Goal: Task Accomplishment & Management: Use online tool/utility

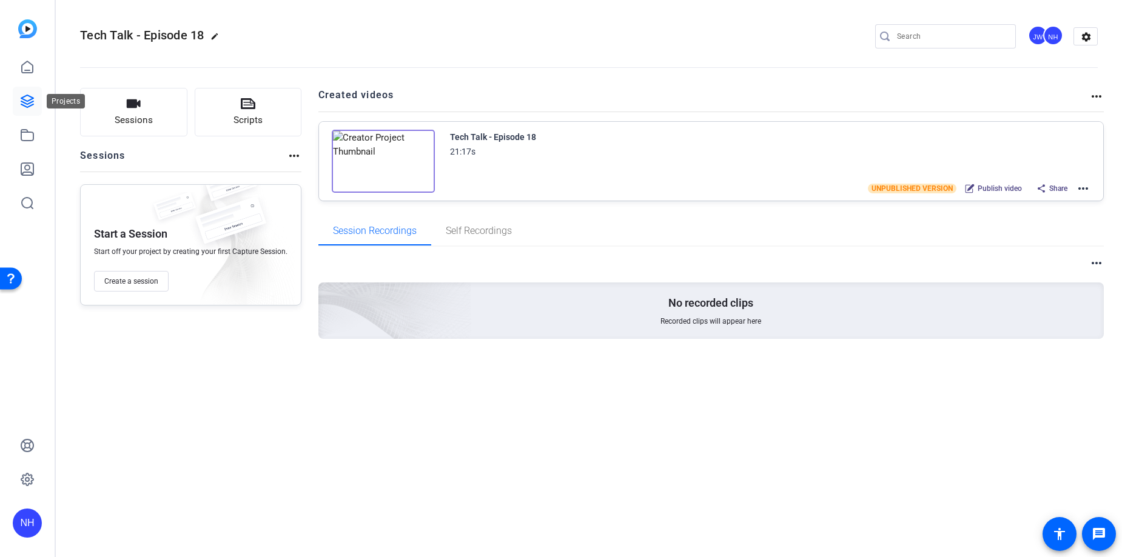
click at [30, 105] on icon at bounding box center [27, 101] width 12 height 12
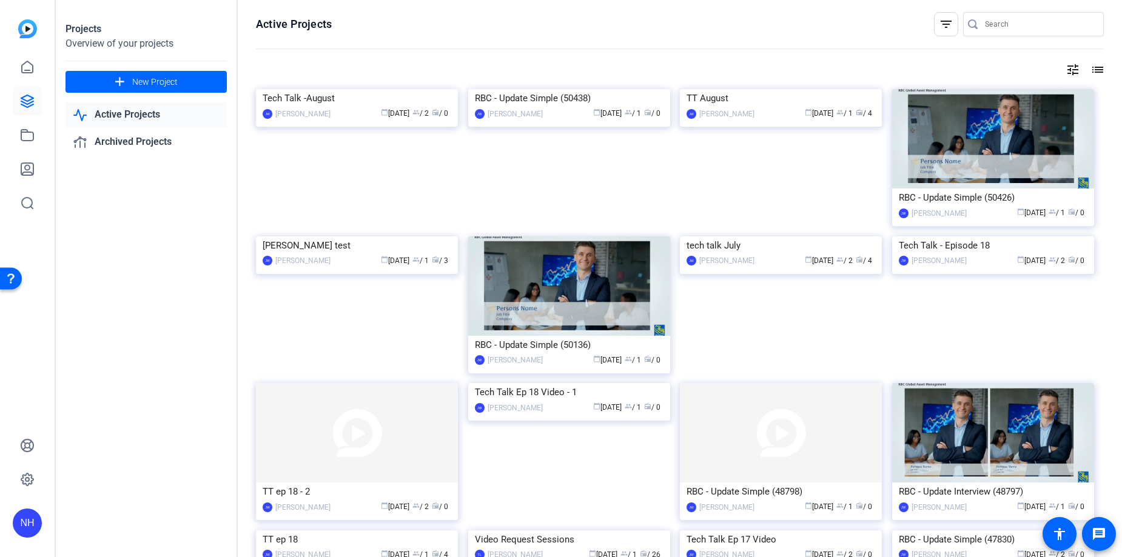
click at [1073, 69] on mat-icon "tune" at bounding box center [1072, 69] width 15 height 15
click at [1023, 95] on div "Newest First" at bounding box center [1006, 94] width 103 height 15
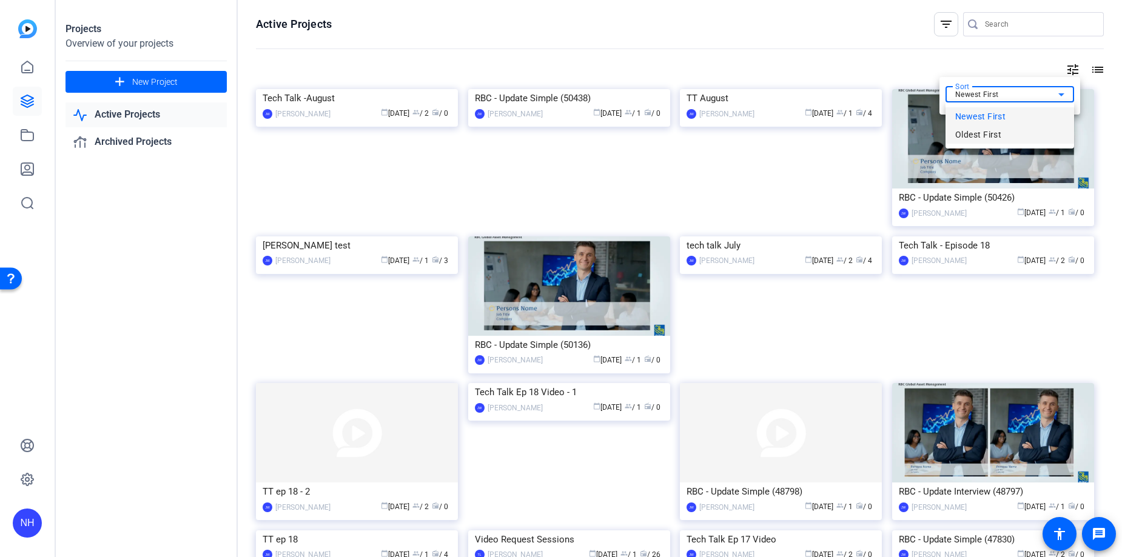
click at [988, 137] on span "Oldest First" at bounding box center [978, 134] width 46 height 15
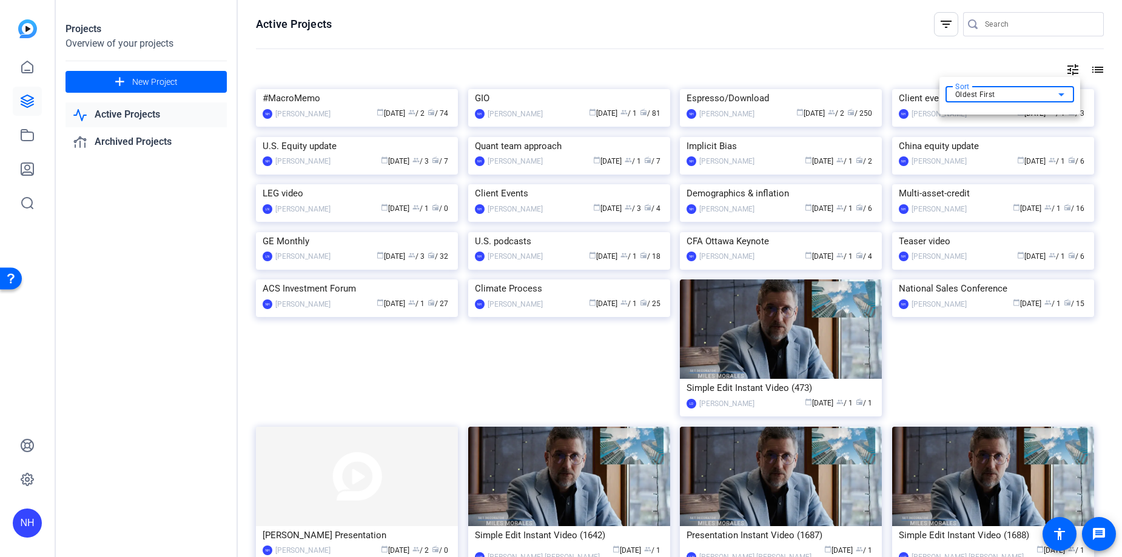
click at [835, 34] on div at bounding box center [561, 278] width 1122 height 557
click at [800, 89] on img at bounding box center [781, 89] width 202 height 0
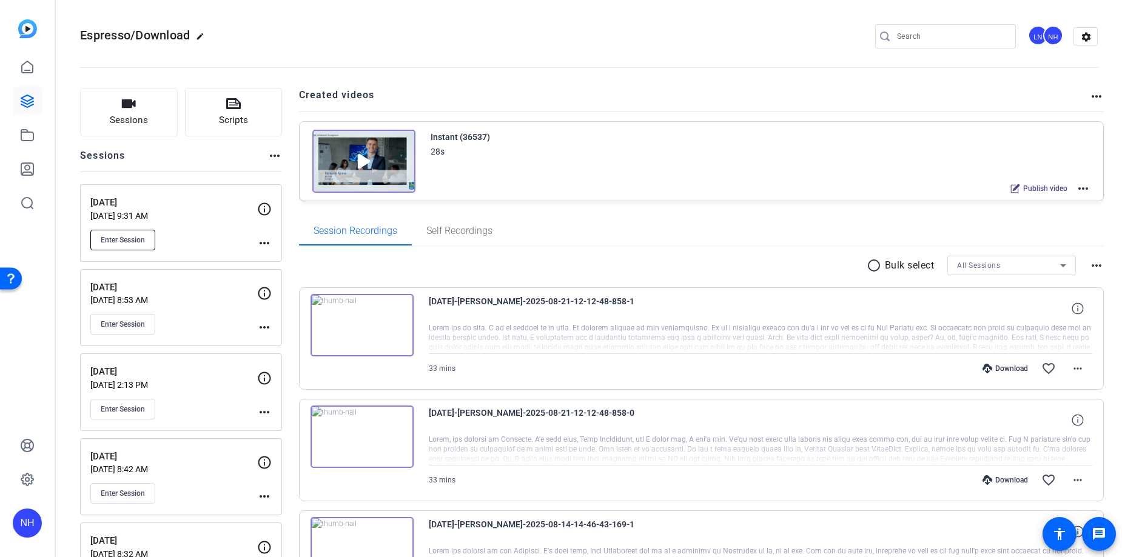
click at [134, 239] on span "Enter Session" at bounding box center [123, 240] width 44 height 10
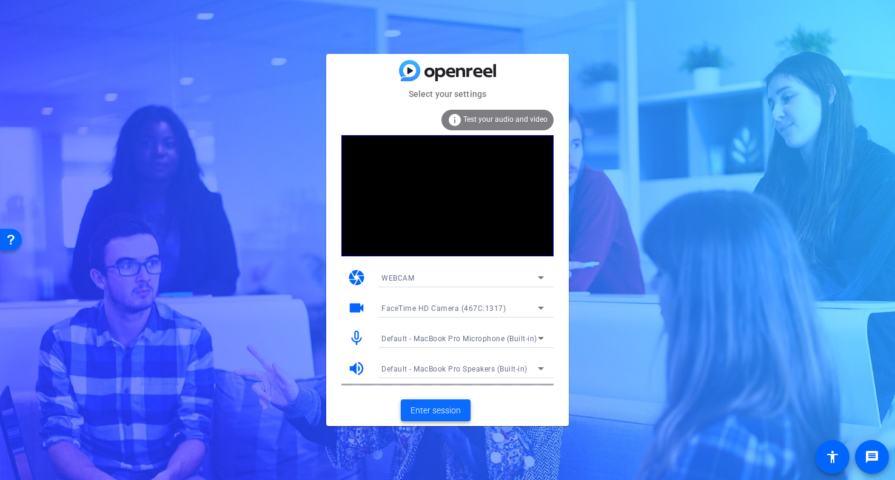
click at [439, 406] on span "Enter session" at bounding box center [435, 410] width 50 height 13
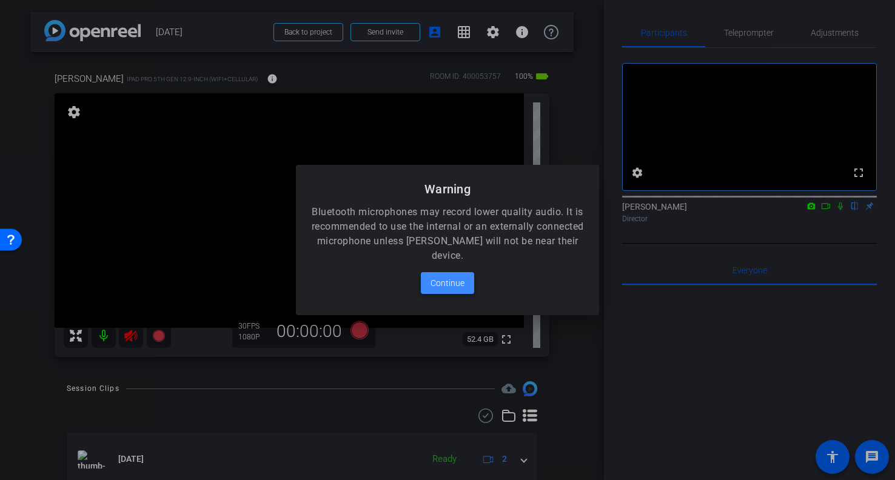
click at [444, 277] on span "Continue" at bounding box center [447, 283] width 34 height 15
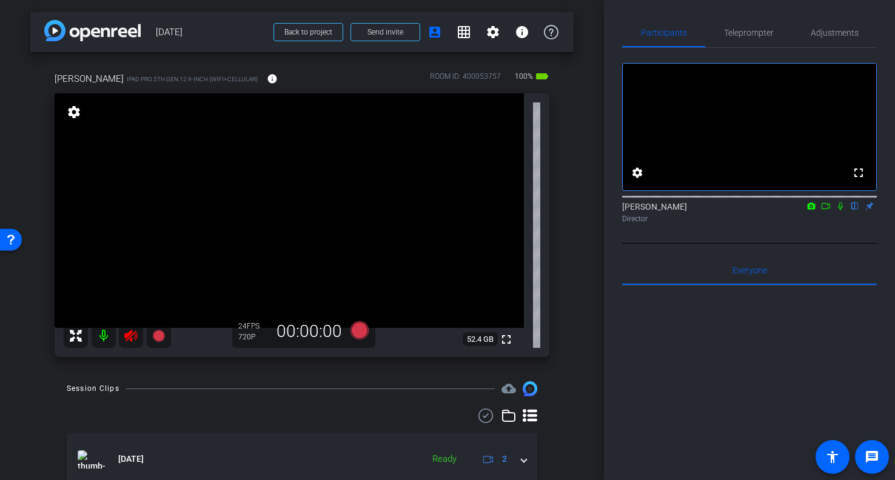
click at [130, 333] on icon at bounding box center [130, 336] width 13 height 12
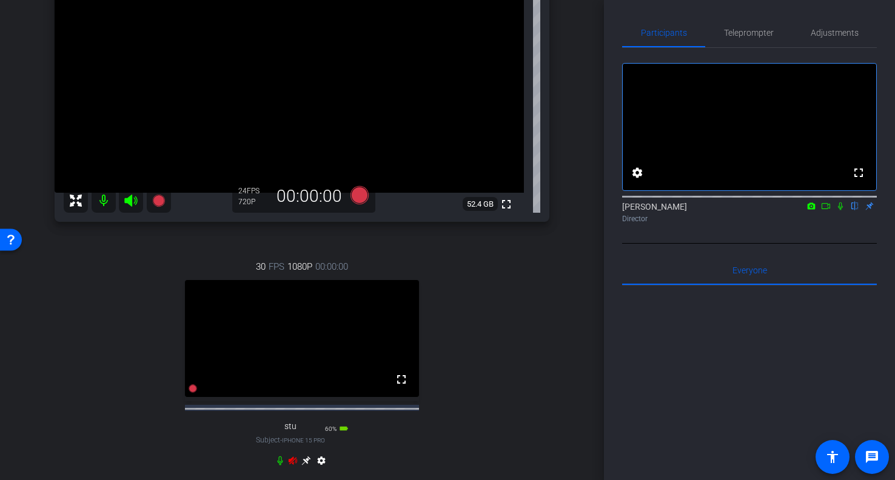
scroll to position [174, 0]
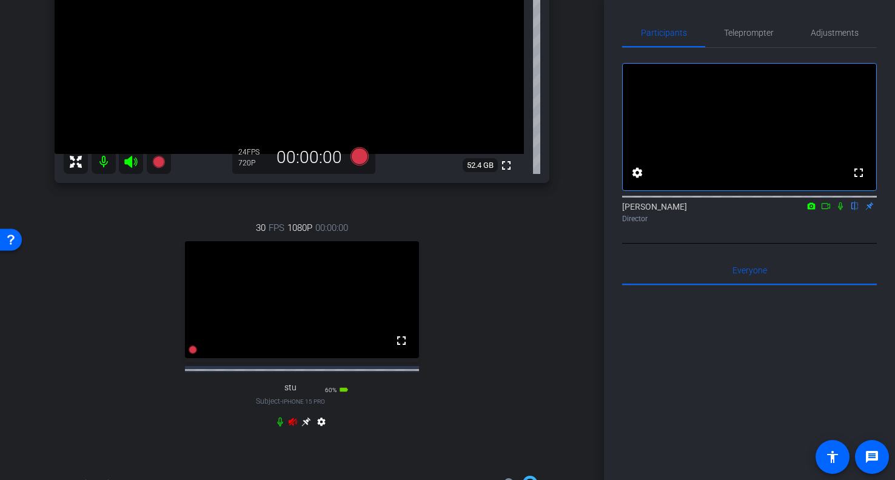
click at [292, 426] on icon at bounding box center [293, 422] width 8 height 8
click at [840, 32] on span "Adjustments" at bounding box center [835, 32] width 48 height 8
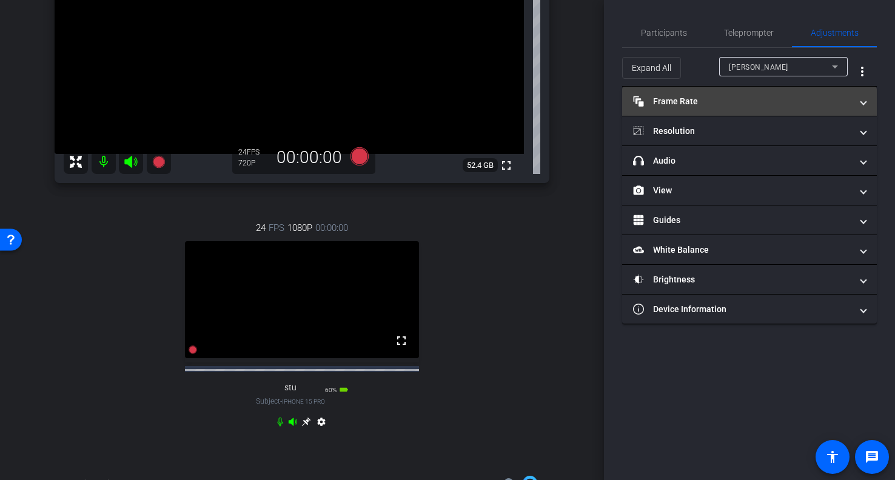
click at [784, 97] on mat-panel-title "Frame Rate Frame Rate" at bounding box center [742, 101] width 218 height 13
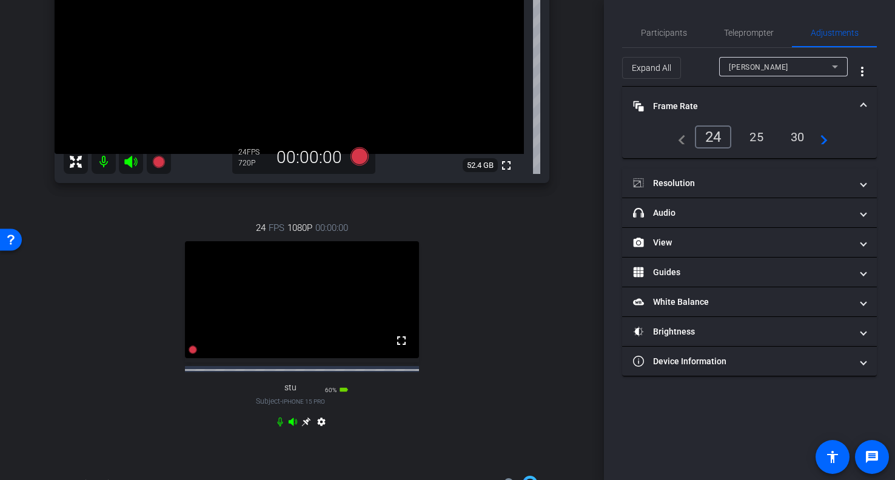
click at [784, 97] on mat-expansion-panel-header "Frame Rate Frame Rate" at bounding box center [749, 106] width 255 height 39
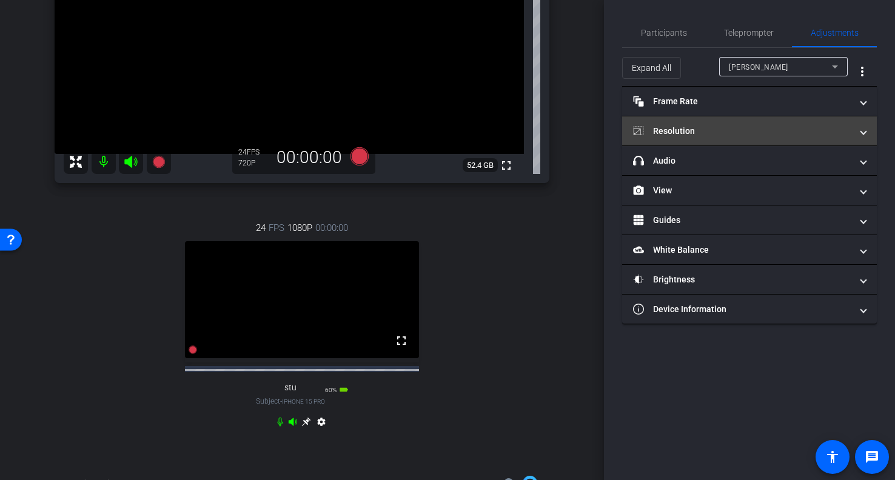
click at [760, 134] on mat-panel-title "Resolution" at bounding box center [742, 131] width 218 height 13
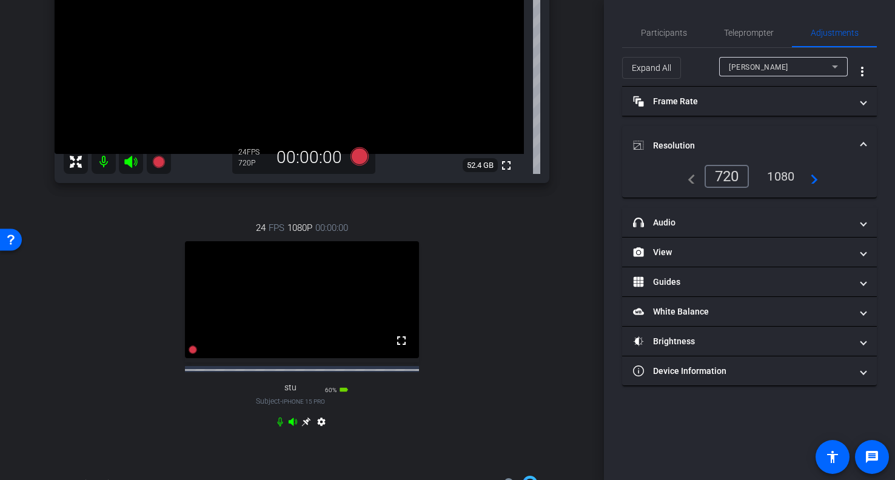
click at [787, 175] on div "1080" at bounding box center [780, 176] width 45 height 21
click at [786, 128] on mat-expansion-panel-header "Resolution" at bounding box center [749, 145] width 255 height 39
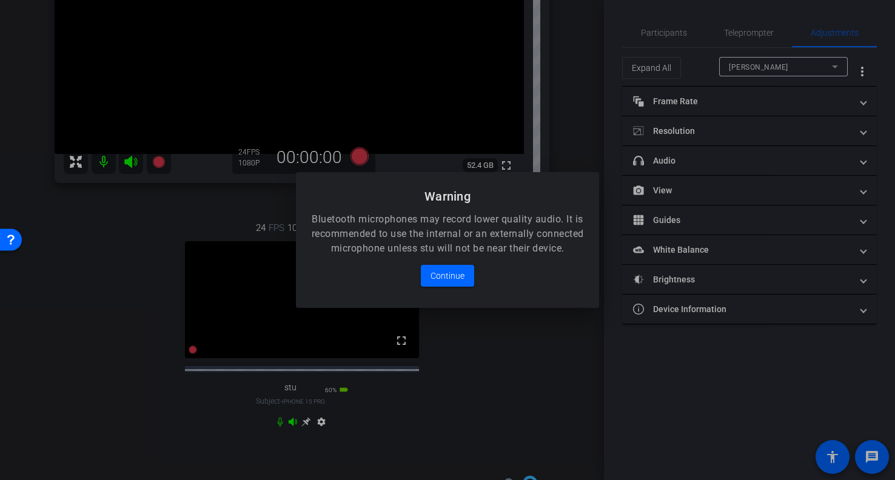
click at [799, 62] on div at bounding box center [447, 240] width 895 height 480
click at [451, 278] on span "Continue" at bounding box center [447, 276] width 34 height 15
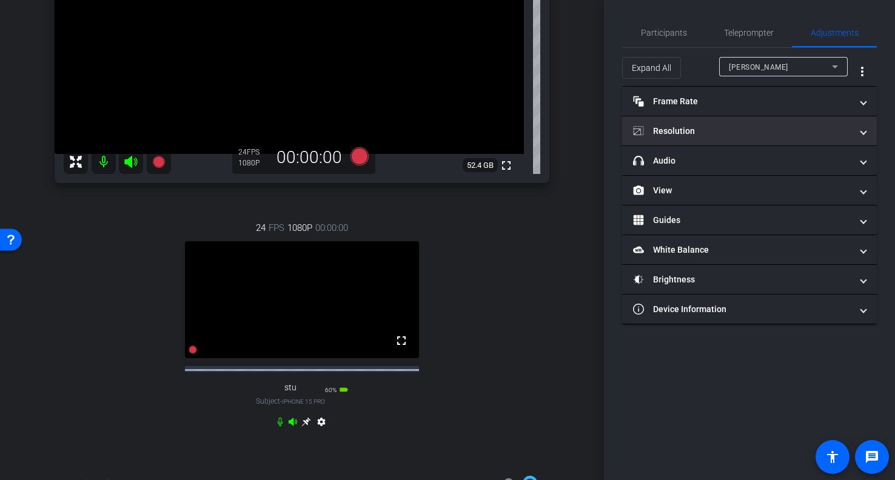
click at [773, 64] on div "[PERSON_NAME]" at bounding box center [780, 66] width 103 height 15
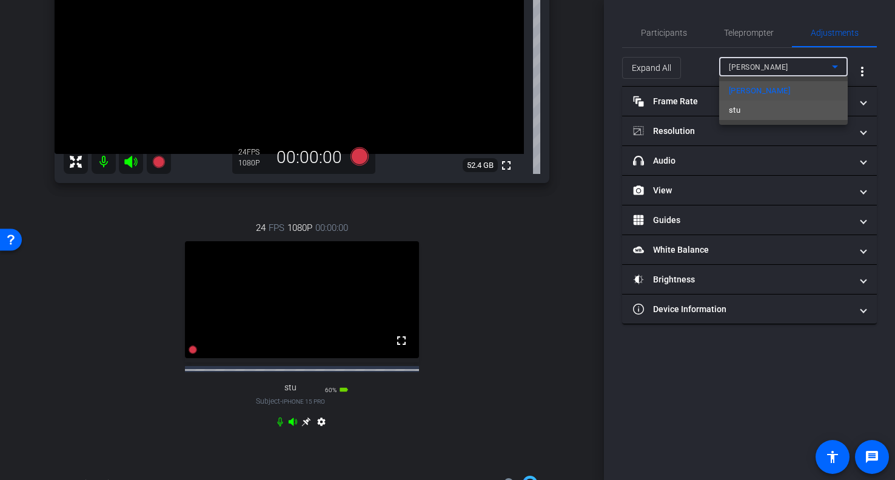
click at [757, 110] on mat-option "stu" at bounding box center [783, 110] width 129 height 19
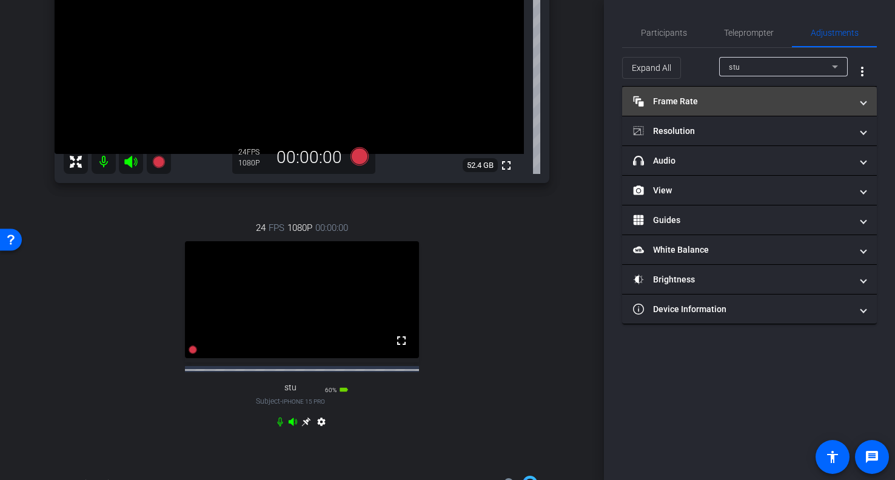
click at [777, 98] on mat-panel-title "Frame Rate Frame Rate" at bounding box center [742, 101] width 218 height 13
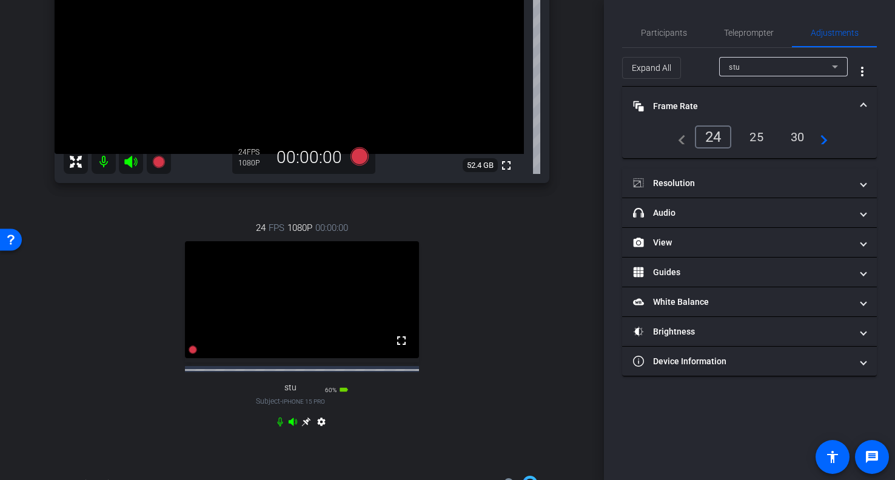
click at [775, 98] on mat-expansion-panel-header "Frame Rate Frame Rate" at bounding box center [749, 106] width 255 height 39
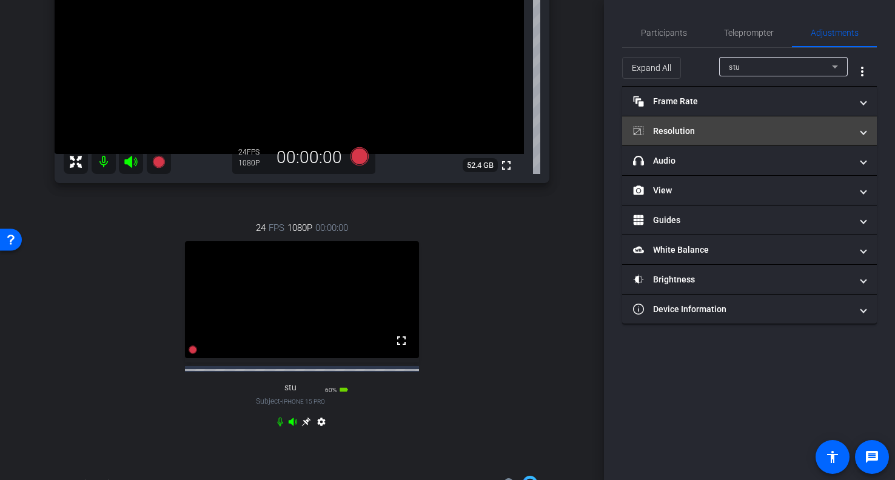
click at [774, 126] on mat-panel-title "Resolution" at bounding box center [742, 131] width 218 height 13
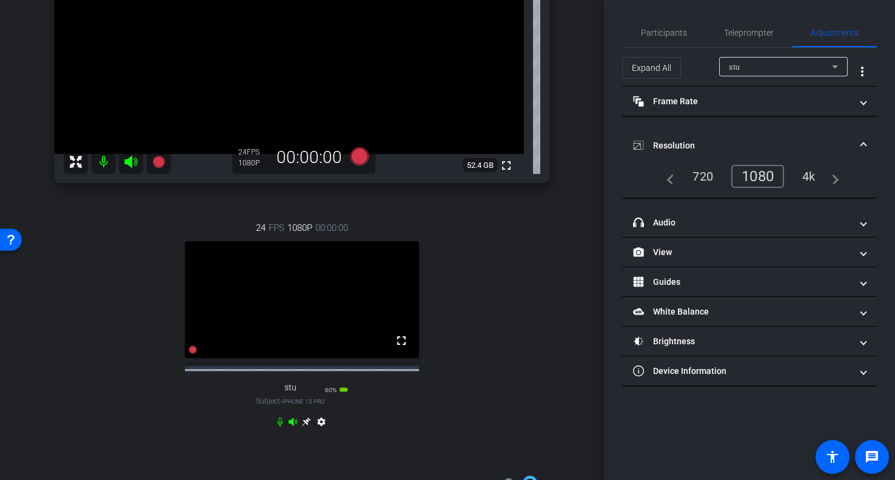
click at [774, 126] on mat-expansion-panel-header "Resolution" at bounding box center [749, 145] width 255 height 39
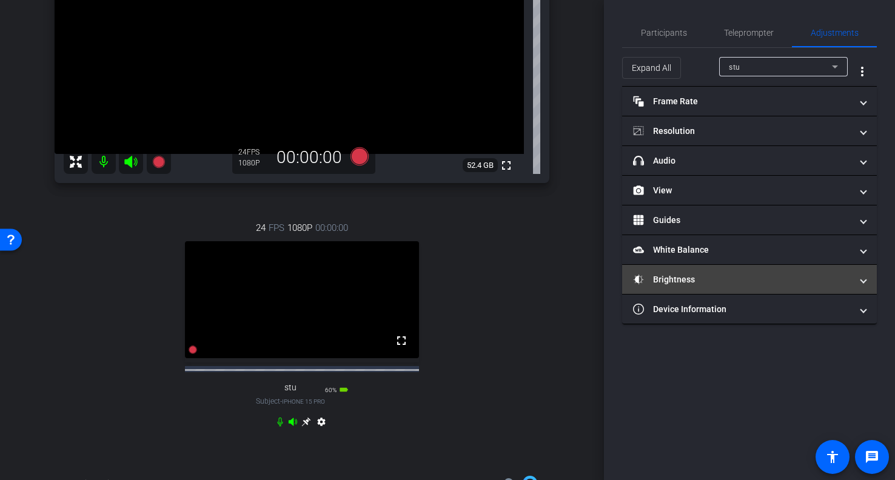
click at [755, 275] on mat-panel-title "Brightness" at bounding box center [742, 279] width 218 height 13
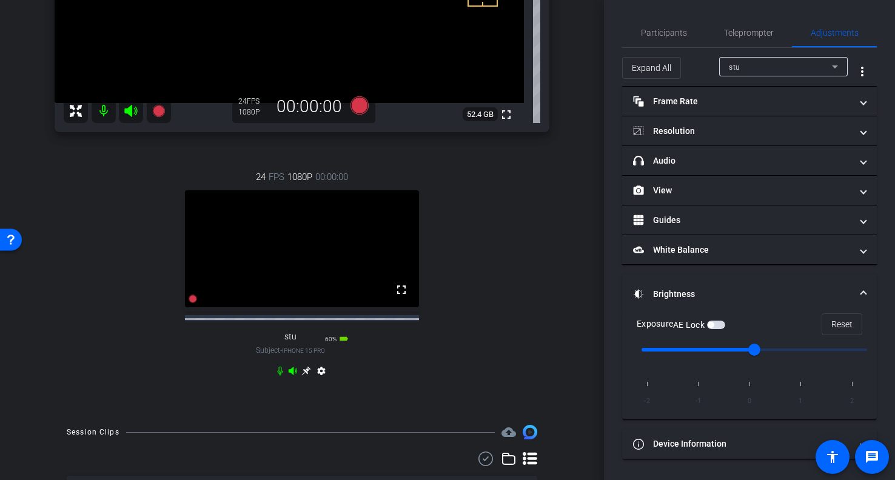
scroll to position [237, 0]
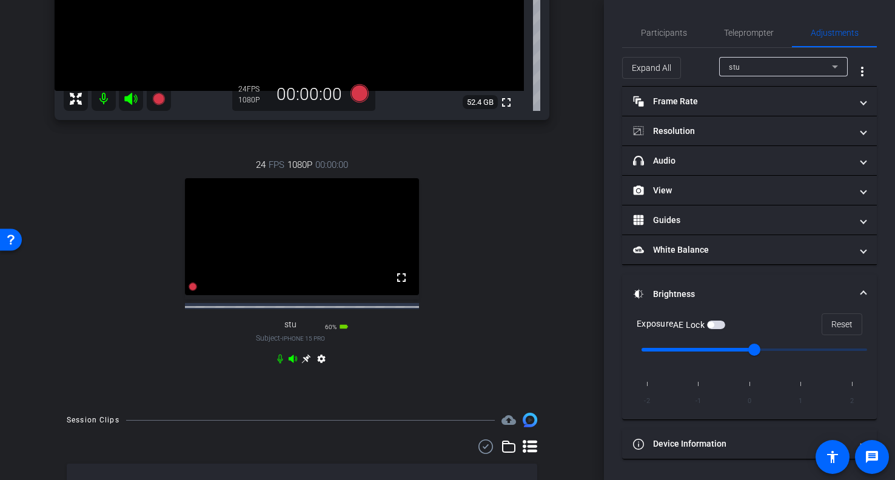
click at [307, 364] on icon at bounding box center [305, 359] width 9 height 9
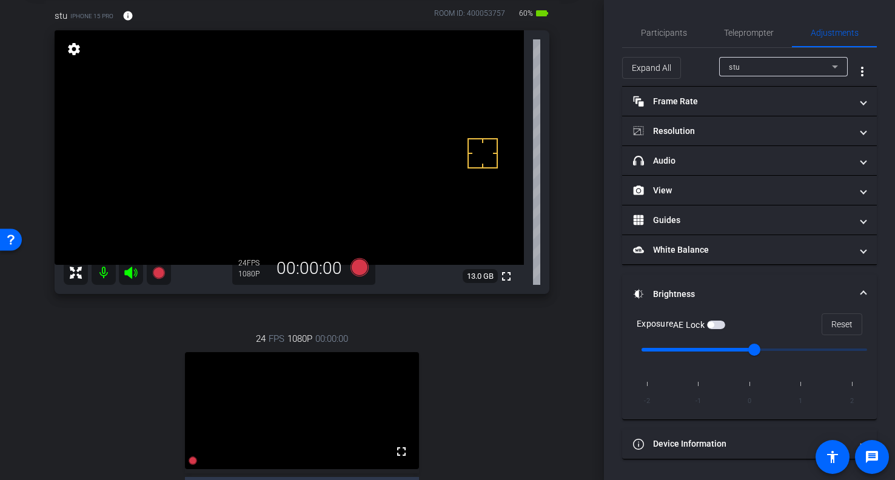
scroll to position [69, 0]
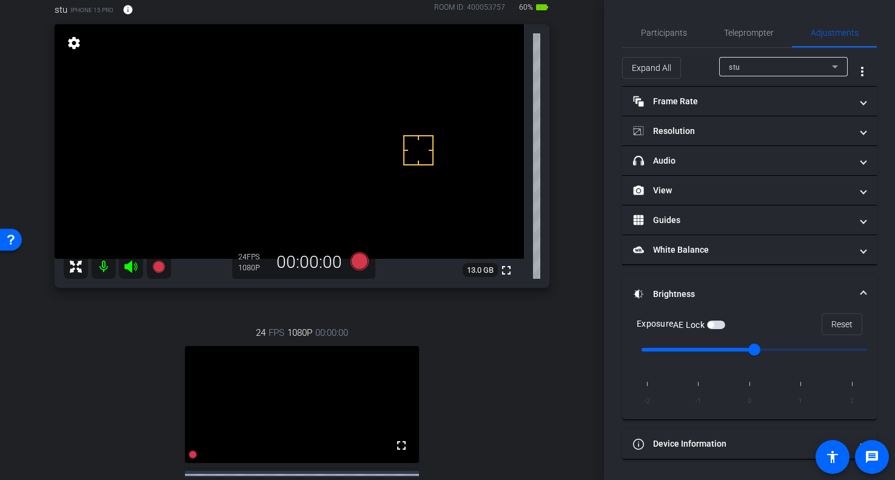
click at [718, 324] on span "button" at bounding box center [716, 325] width 18 height 8
click at [781, 65] on div "stu" at bounding box center [780, 66] width 103 height 15
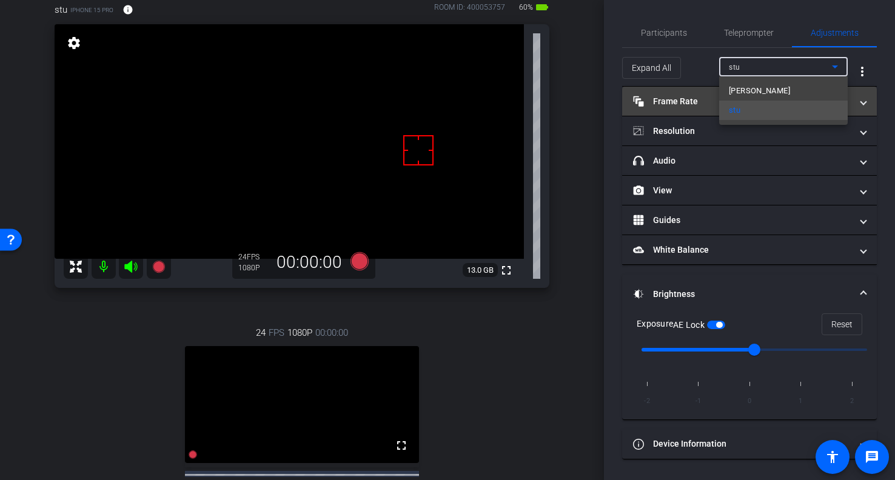
click at [760, 89] on mat-option "[PERSON_NAME]" at bounding box center [783, 90] width 129 height 19
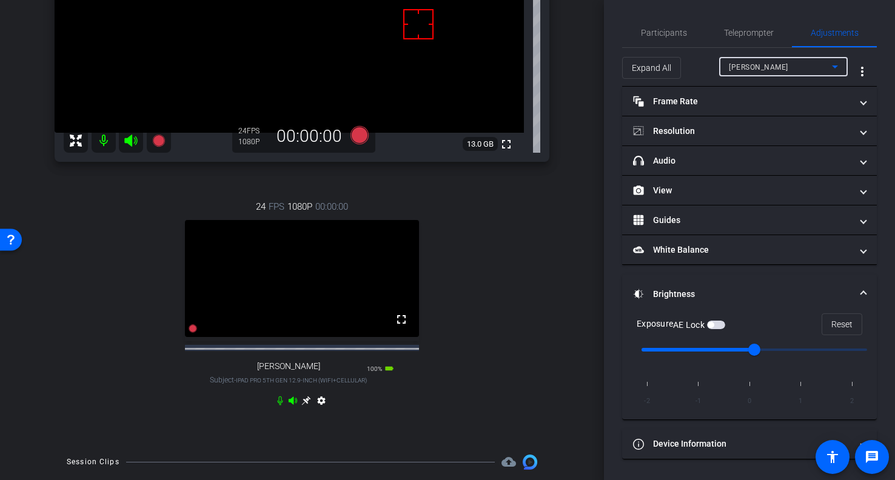
scroll to position [196, 0]
click at [306, 404] on icon at bounding box center [306, 400] width 10 height 10
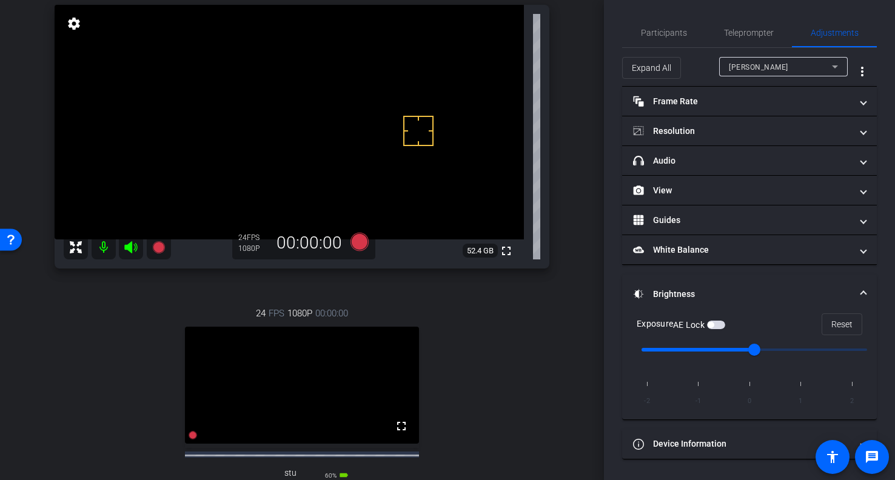
scroll to position [0, 0]
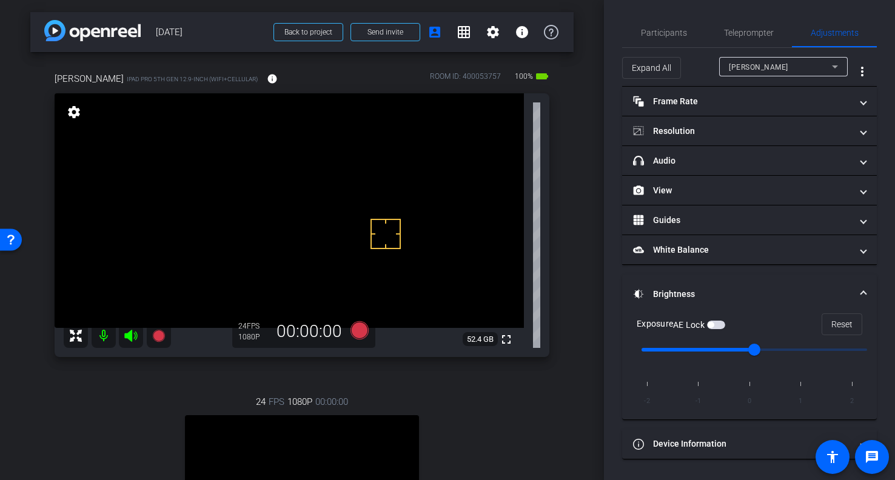
click at [721, 326] on span "button" at bounding box center [716, 325] width 18 height 8
click at [665, 31] on span "Participants" at bounding box center [664, 32] width 46 height 8
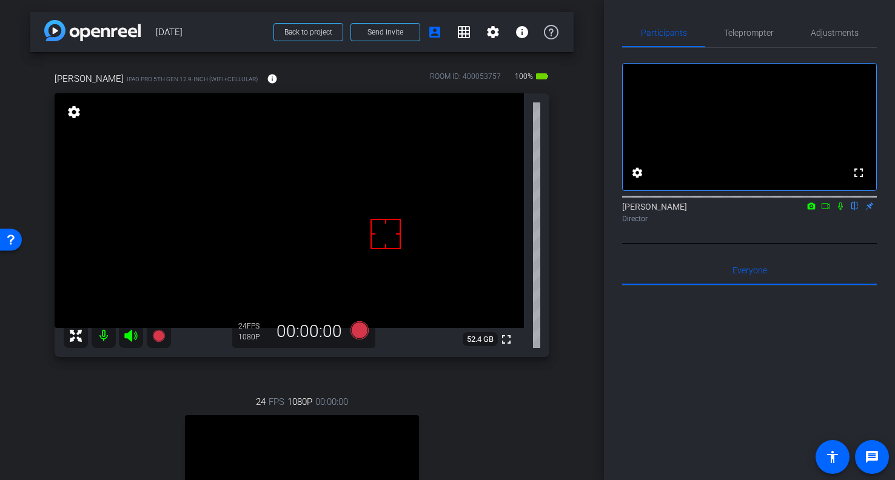
click at [839, 210] on icon at bounding box center [840, 206] width 5 height 8
click at [826, 210] on icon at bounding box center [826, 206] width 10 height 8
click at [842, 210] on icon at bounding box center [840, 206] width 10 height 8
click at [852, 211] on mat-icon "flip" at bounding box center [855, 205] width 15 height 11
click at [851, 211] on mat-icon "flip" at bounding box center [855, 205] width 15 height 11
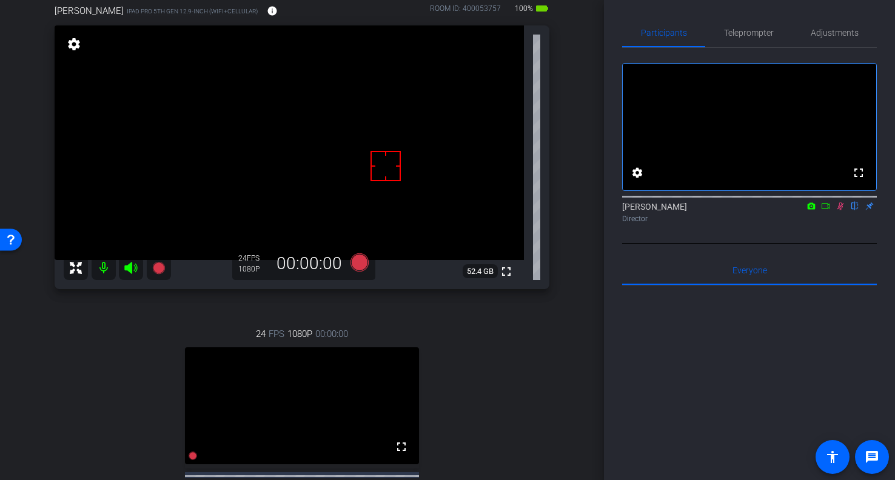
scroll to position [69, 0]
drag, startPoint x: 839, startPoint y: 221, endPoint x: 840, endPoint y: 228, distance: 7.3
click at [840, 210] on icon at bounding box center [840, 206] width 10 height 8
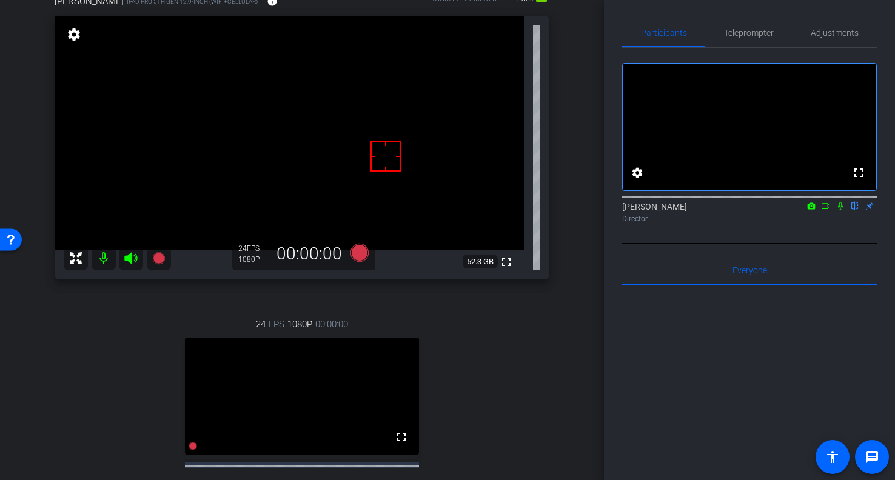
scroll to position [76, 0]
click at [571, 298] on div "[PERSON_NAME] iPad Pro 5th Gen 12.9-inch (WiFi+Cellular) info ROOM ID: 40005375…" at bounding box center [301, 269] width 543 height 586
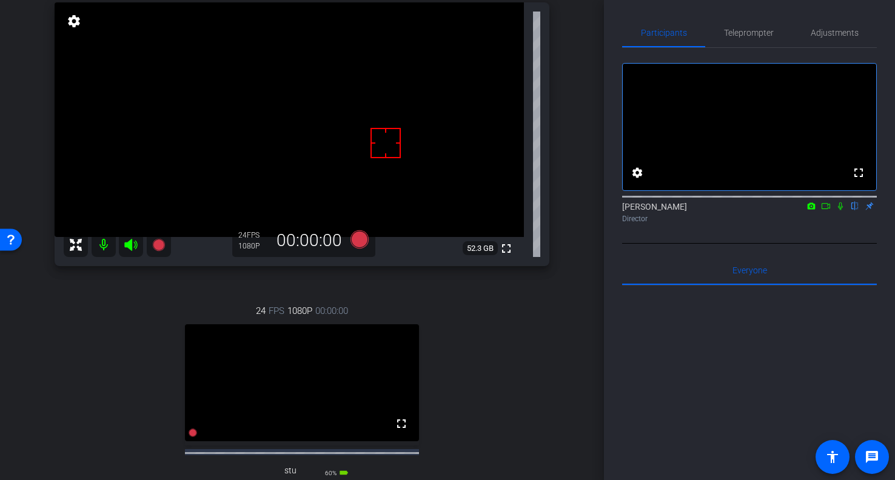
scroll to position [96, 0]
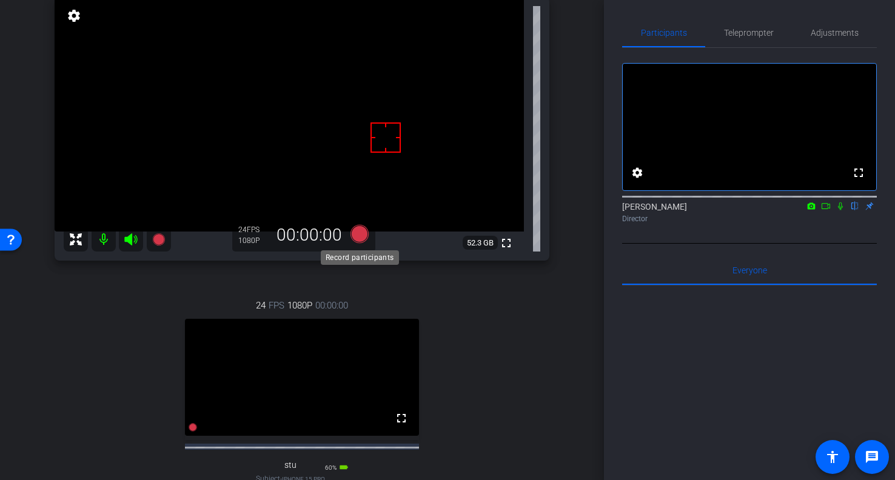
click at [358, 236] on icon at bounding box center [359, 234] width 18 height 18
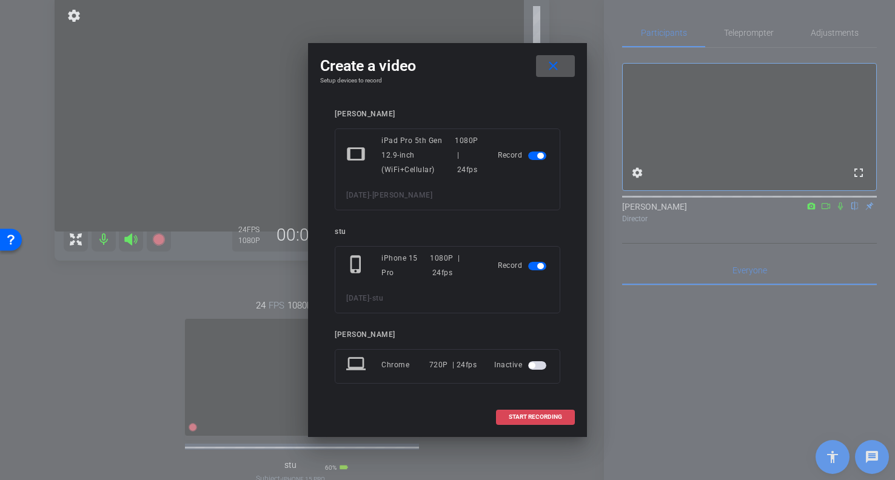
click at [537, 418] on span "START RECORDING" at bounding box center [535, 417] width 53 height 6
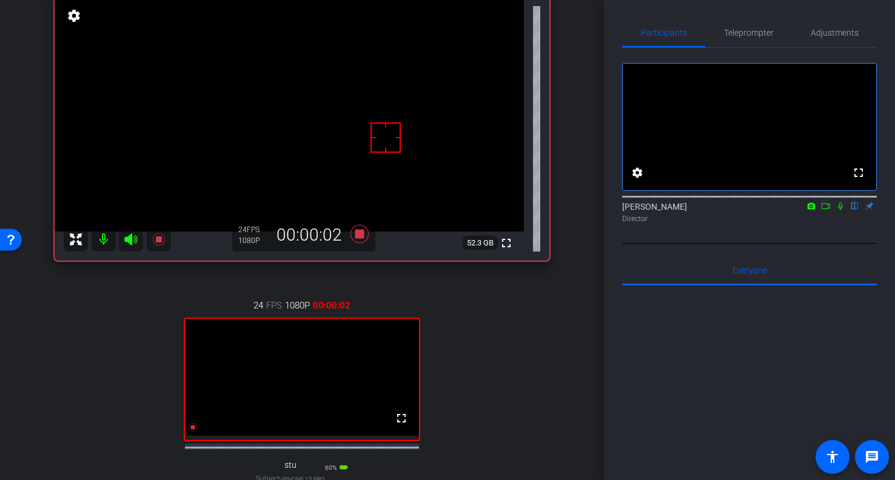
click at [840, 210] on icon at bounding box center [840, 206] width 10 height 8
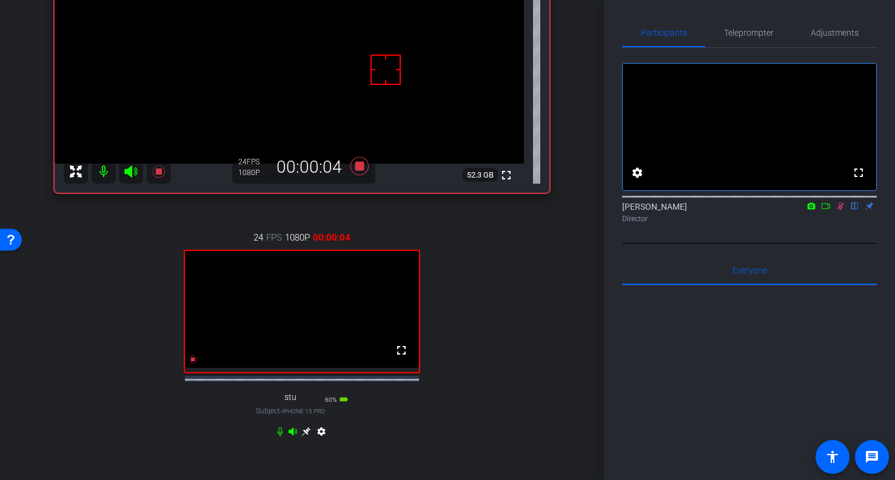
scroll to position [165, 0]
click at [307, 436] on icon at bounding box center [305, 431] width 9 height 9
click at [306, 436] on icon at bounding box center [305, 431] width 9 height 9
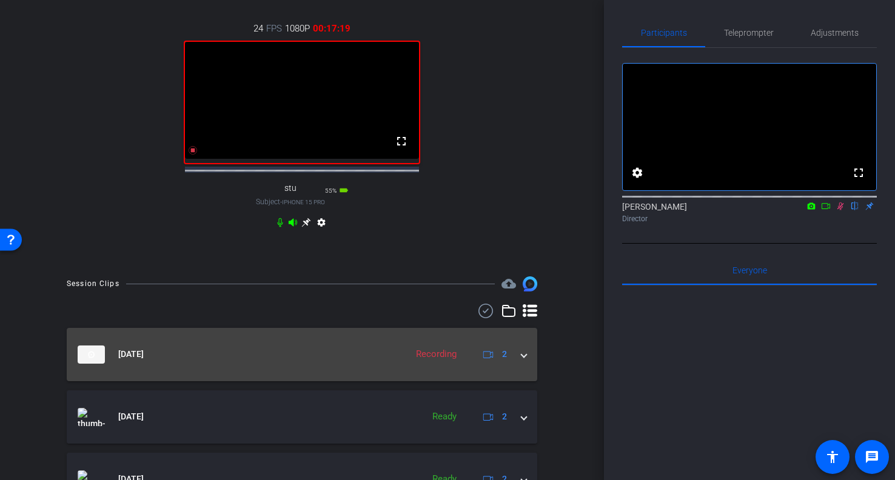
scroll to position [418, 0]
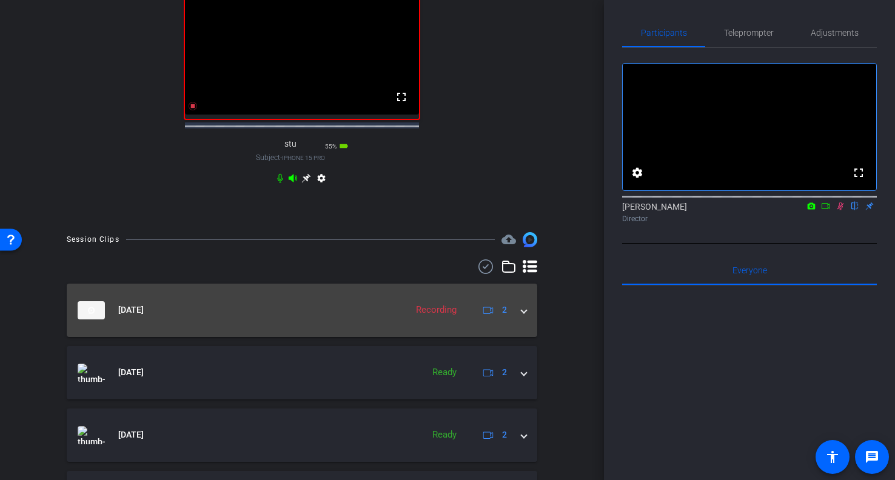
click at [525, 316] on span at bounding box center [523, 310] width 5 height 13
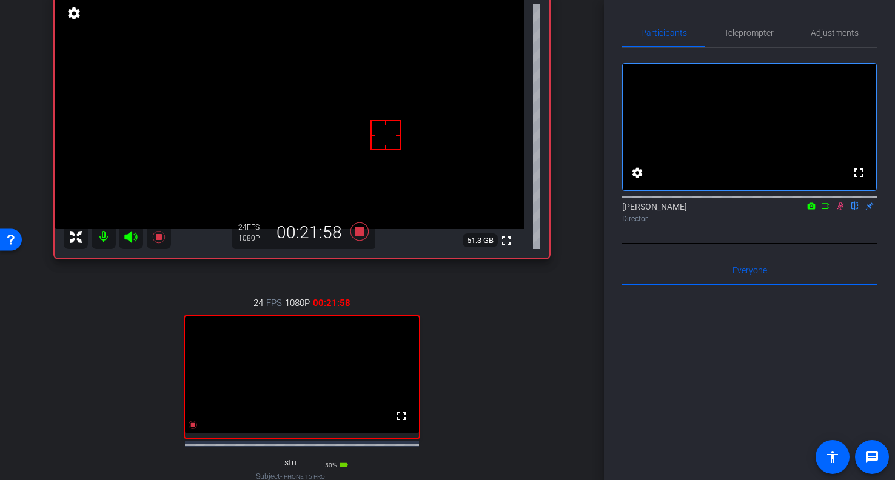
scroll to position [100, 0]
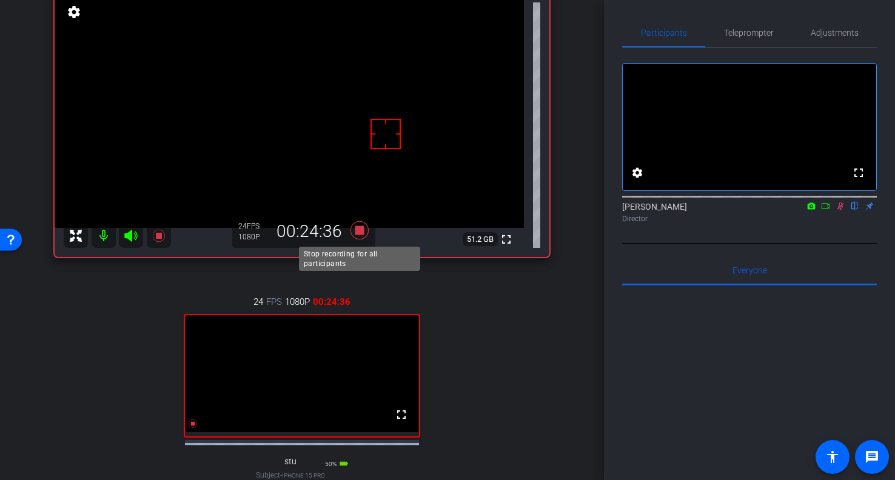
click at [359, 232] on icon at bounding box center [359, 230] width 18 height 18
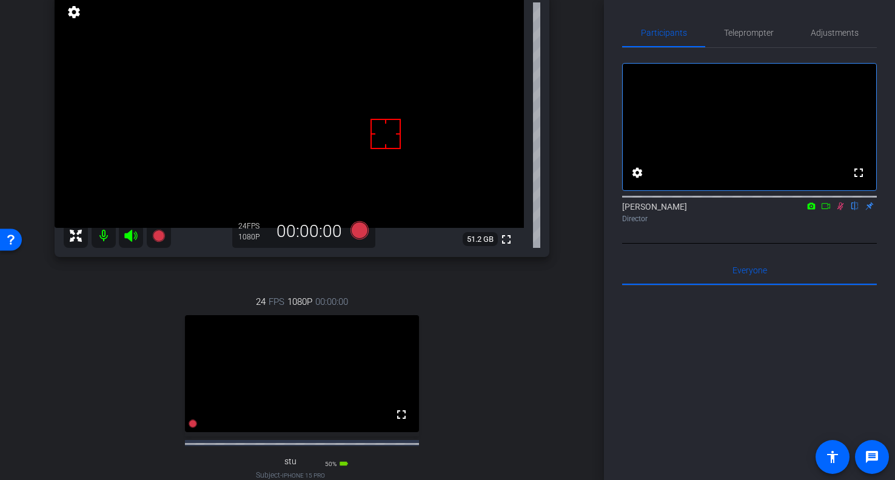
click at [840, 210] on icon at bounding box center [840, 206] width 10 height 8
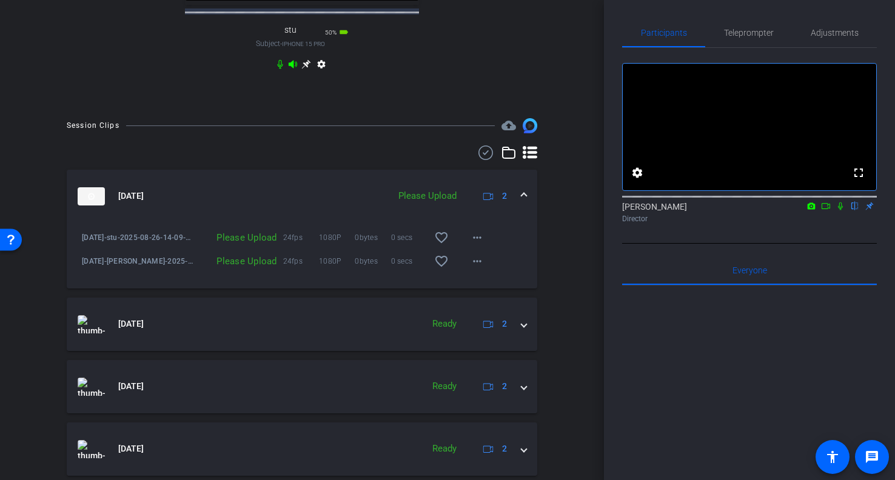
scroll to position [579, 0]
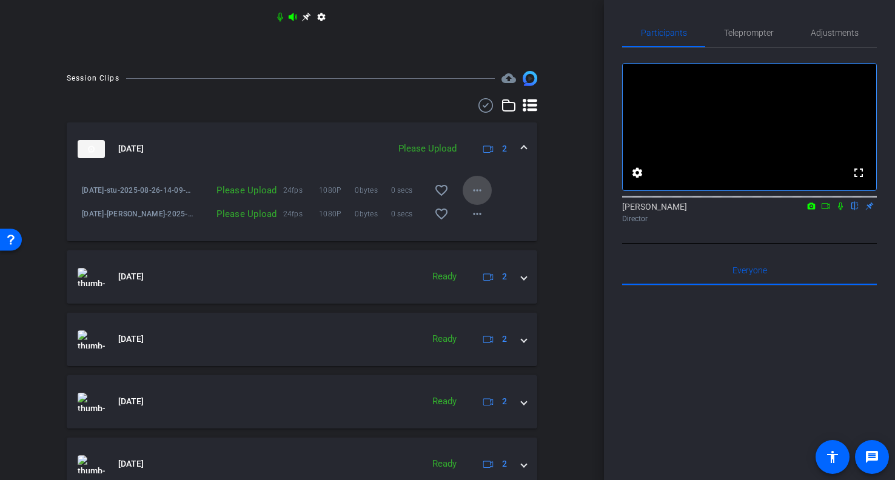
click at [475, 198] on mat-icon "more_horiz" at bounding box center [477, 190] width 15 height 15
click at [483, 224] on span "Upload" at bounding box center [496, 226] width 49 height 15
click at [475, 221] on mat-icon "more_horiz" at bounding box center [477, 214] width 15 height 15
click at [483, 246] on span "Upload" at bounding box center [496, 250] width 49 height 15
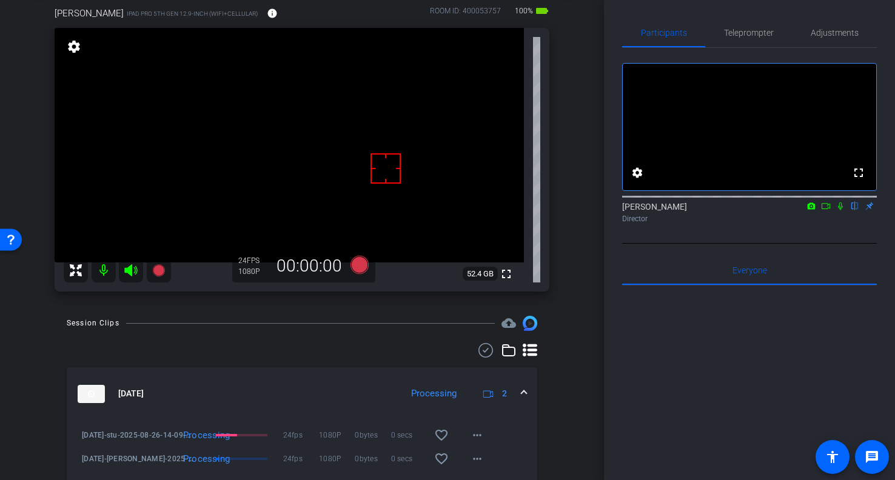
scroll to position [4, 0]
